Goal: Navigation & Orientation: Find specific page/section

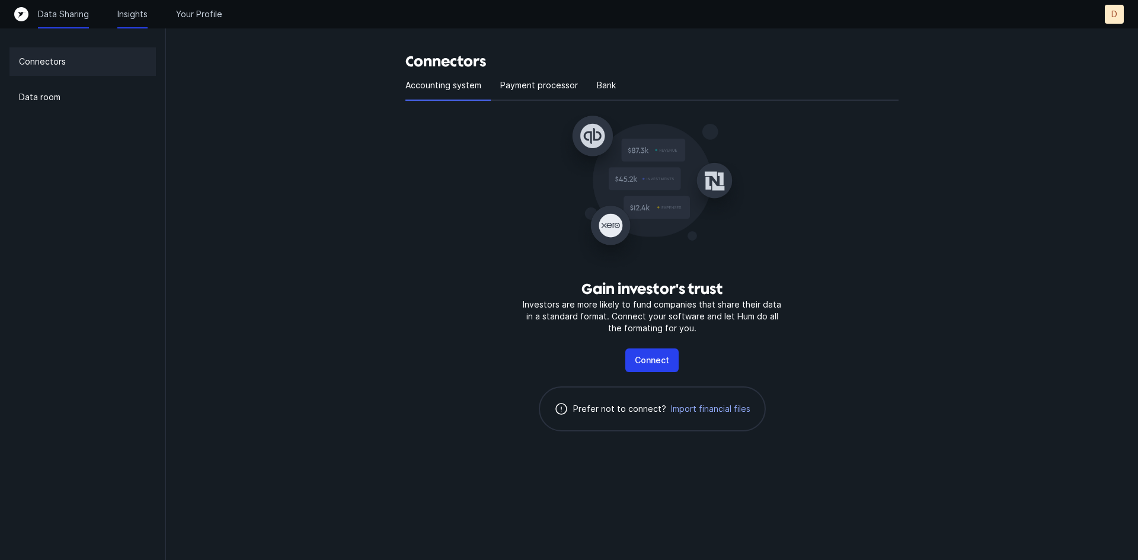
click at [130, 17] on p "Insights" at bounding box center [132, 14] width 30 height 12
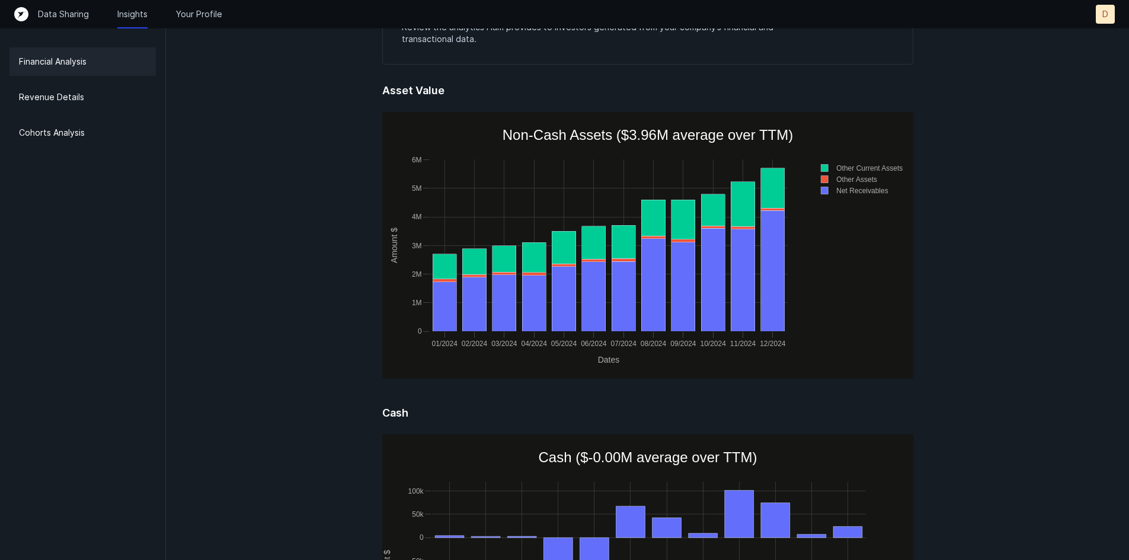
scroll to position [59, 0]
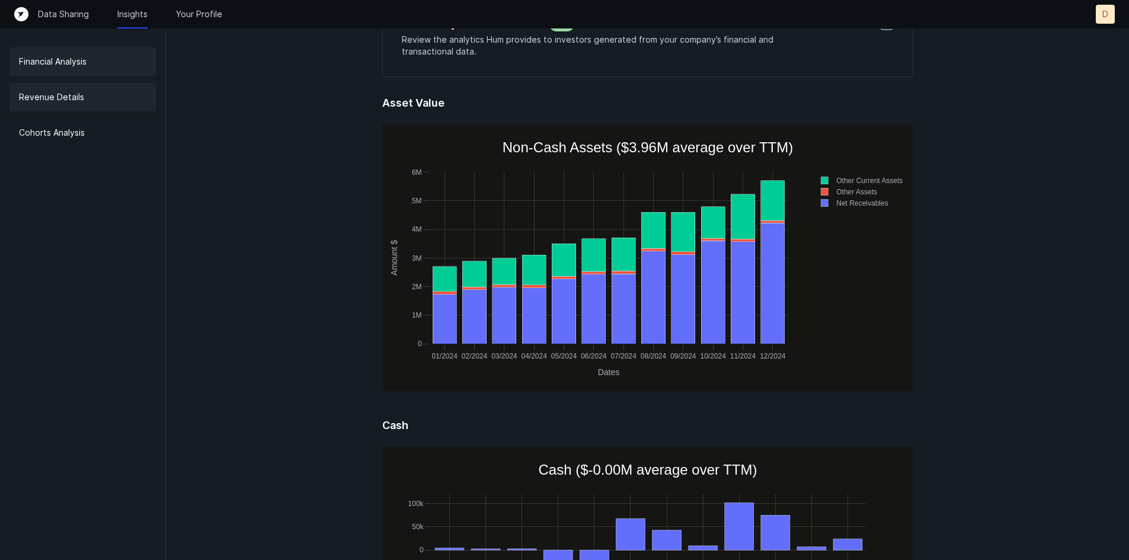
click at [75, 90] on p "Revenue Details" at bounding box center [51, 97] width 65 height 14
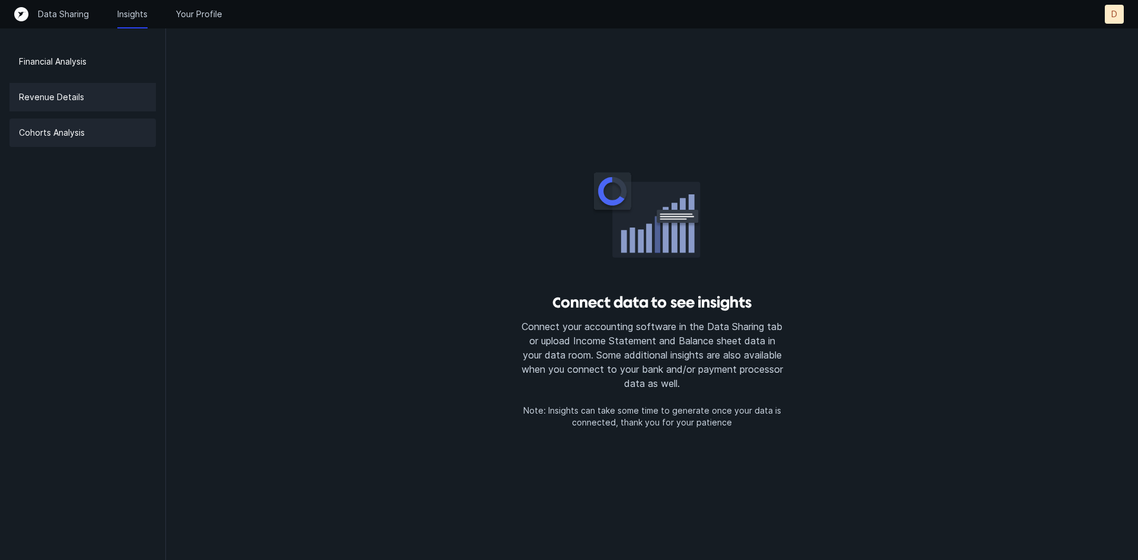
click at [71, 145] on div "Cohorts Analysis" at bounding box center [82, 133] width 146 height 28
click at [204, 17] on p "Your Profile" at bounding box center [199, 14] width 46 height 12
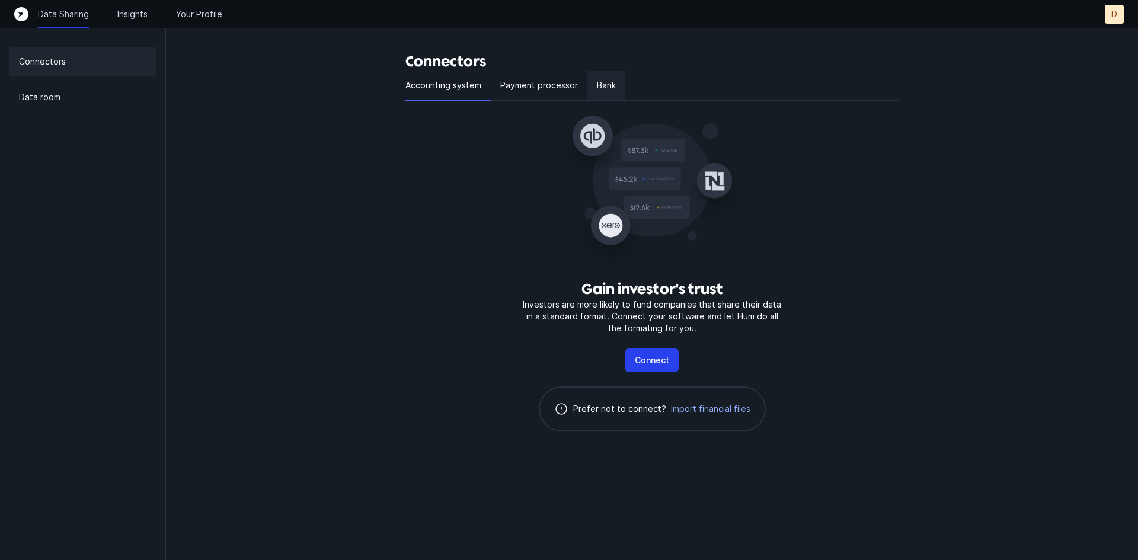
click at [613, 89] on p "Bank" at bounding box center [606, 85] width 19 height 14
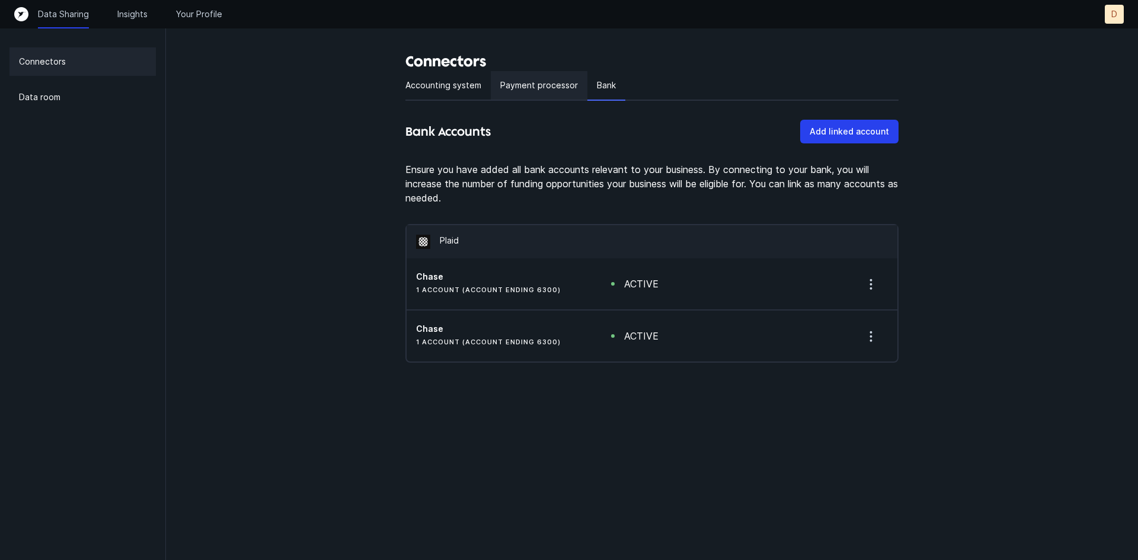
click at [567, 79] on p "Payment processor" at bounding box center [539, 85] width 78 height 14
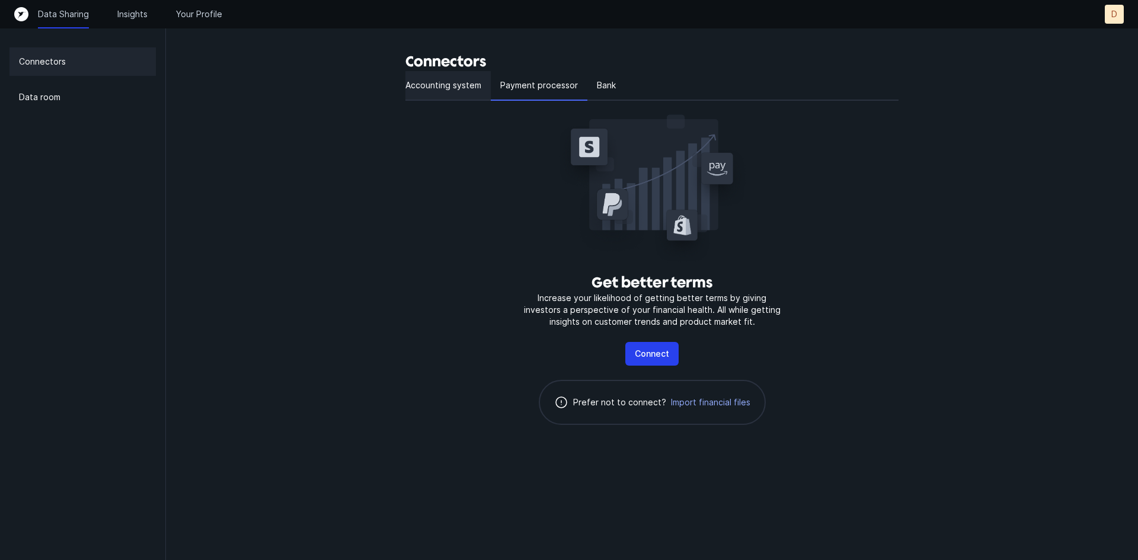
click at [442, 82] on p "Accounting system" at bounding box center [443, 85] width 76 height 14
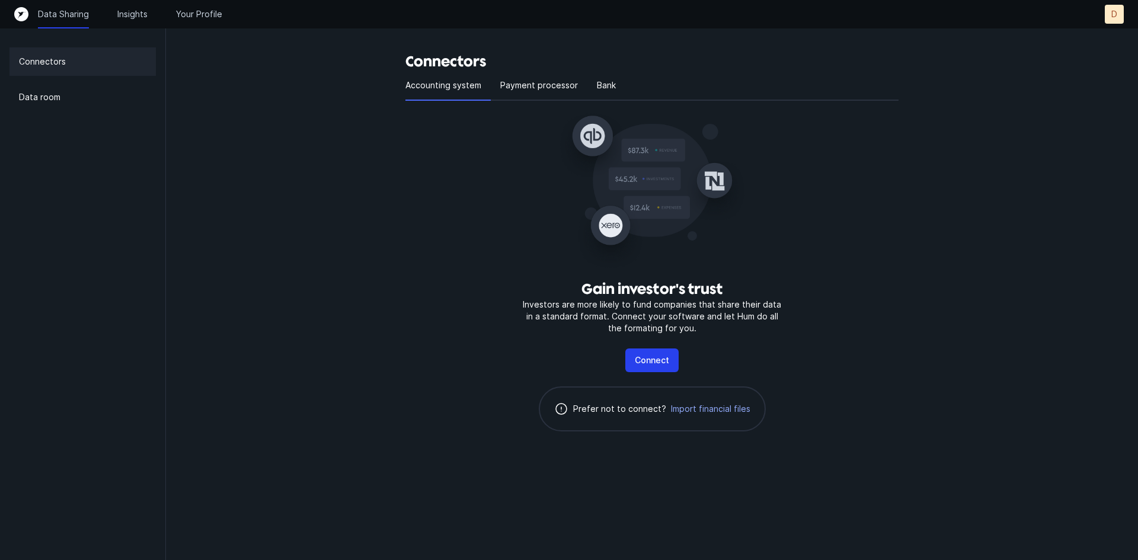
click at [44, 60] on p "Connectors" at bounding box center [42, 62] width 47 height 14
click at [151, 8] on div "Data Sharing Insights Your Profile" at bounding box center [130, 14] width 184 height 12
click at [147, 17] on p "Insights" at bounding box center [132, 14] width 30 height 12
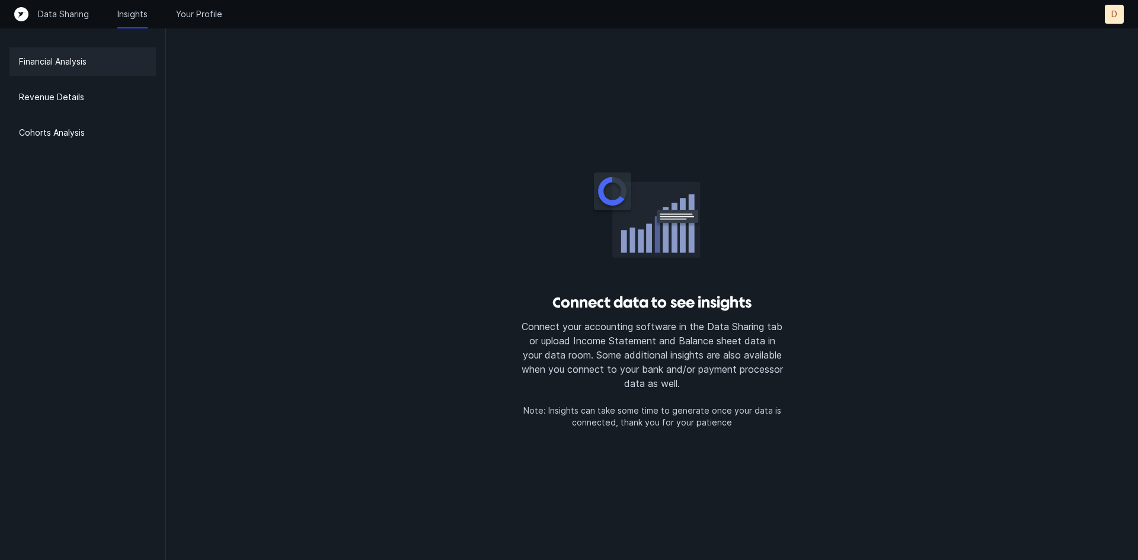
click at [212, 23] on div "Data Sharing Insights Your Profile D D" at bounding box center [568, 14] width 1109 height 19
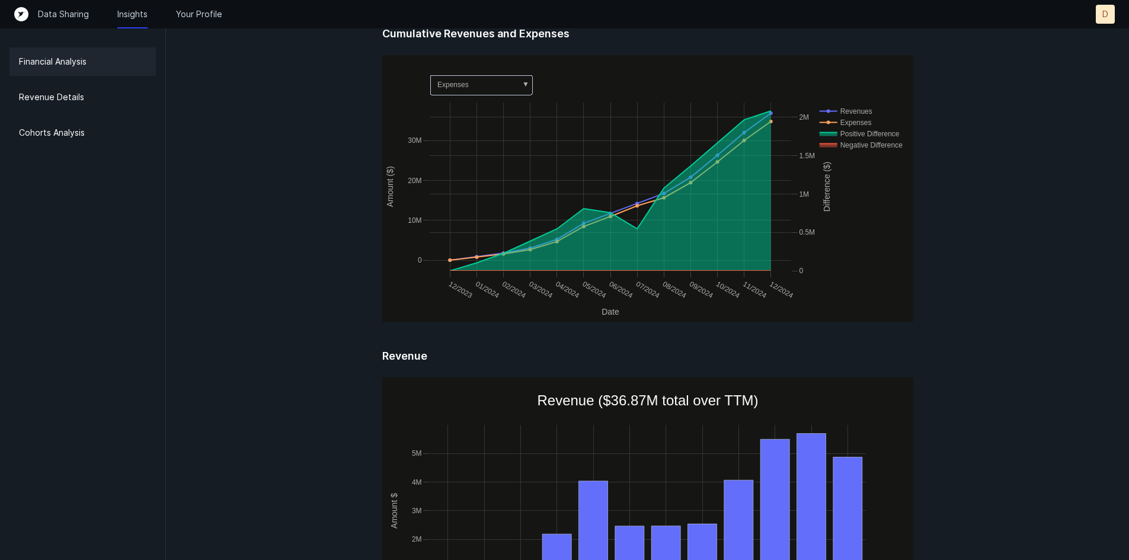
scroll to position [830, 0]
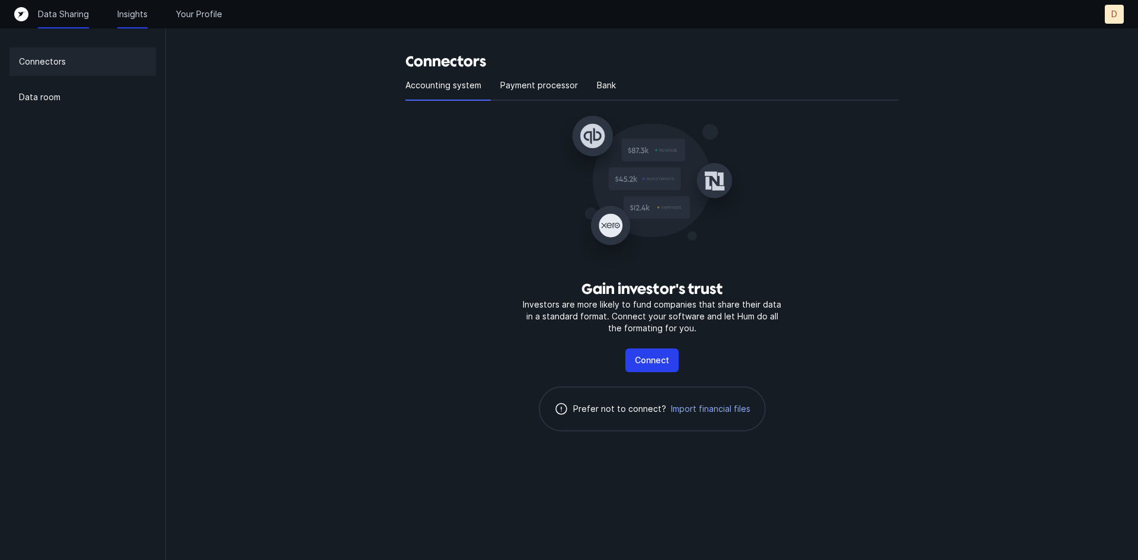
click at [142, 14] on p "Insights" at bounding box center [132, 14] width 30 height 12
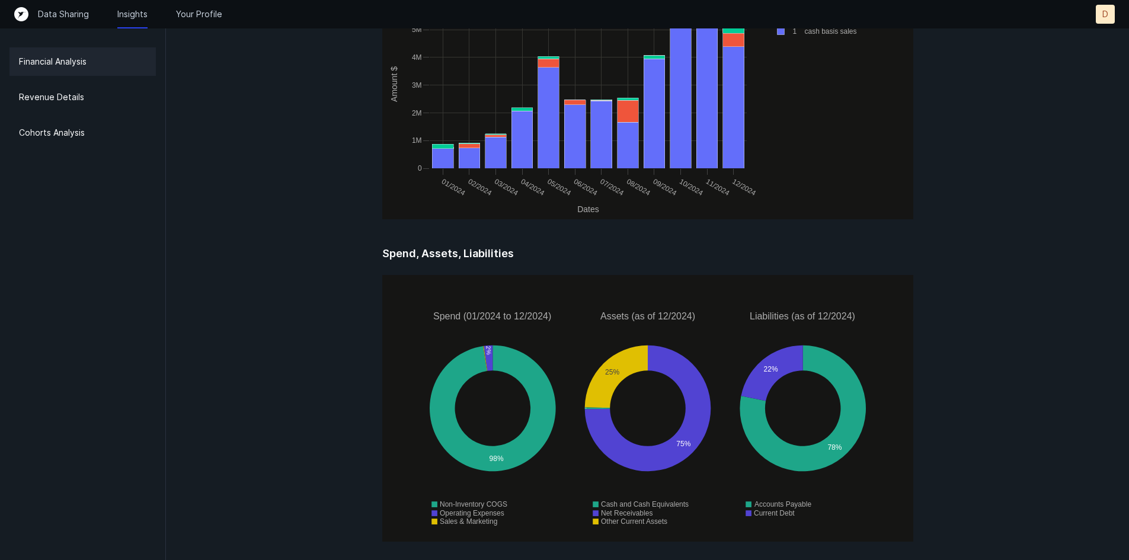
scroll to position [1539, 0]
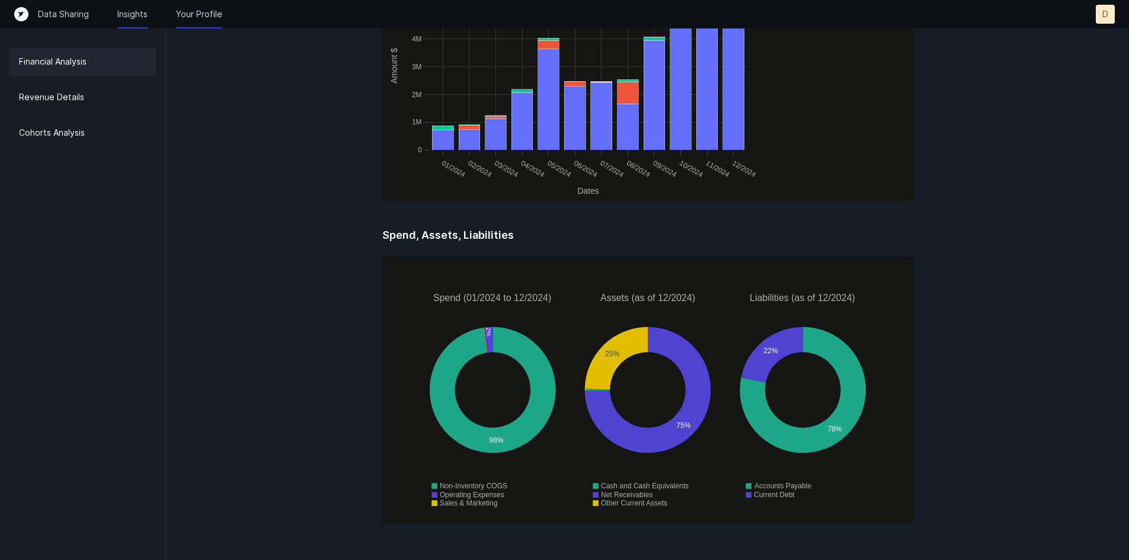
click at [201, 14] on p "Your Profile" at bounding box center [199, 14] width 46 height 12
